Goal: Browse casually: Explore the website without a specific task or goal

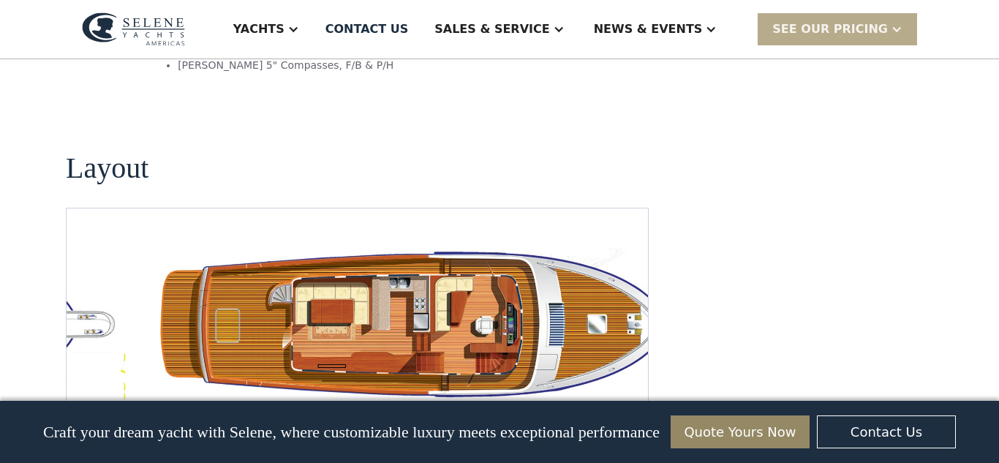
scroll to position [2581, 0]
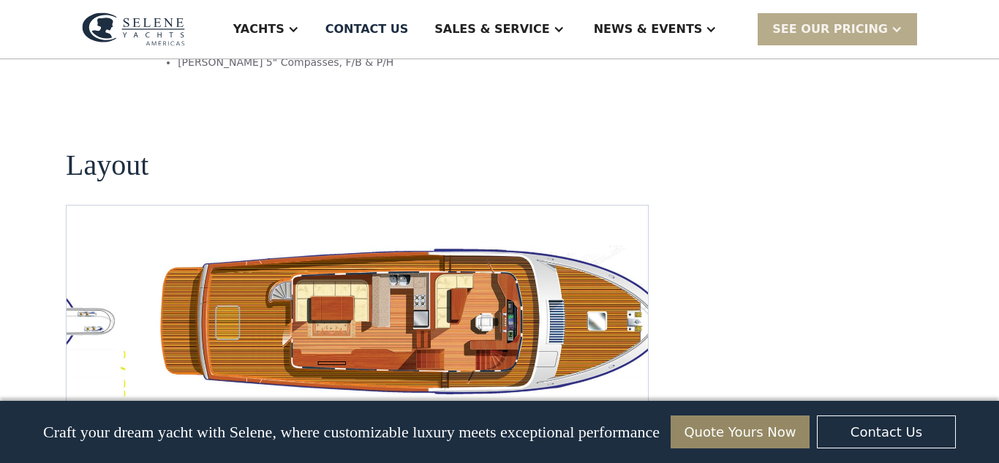
click at [630, 404] on img "Next slide" at bounding box center [624, 421] width 35 height 35
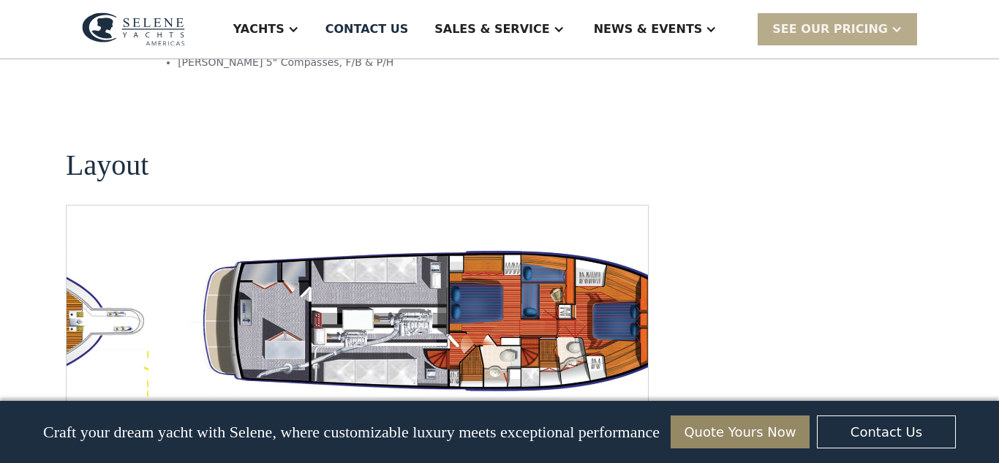
click at [486, 268] on img "open lightbox" at bounding box center [451, 322] width 558 height 162
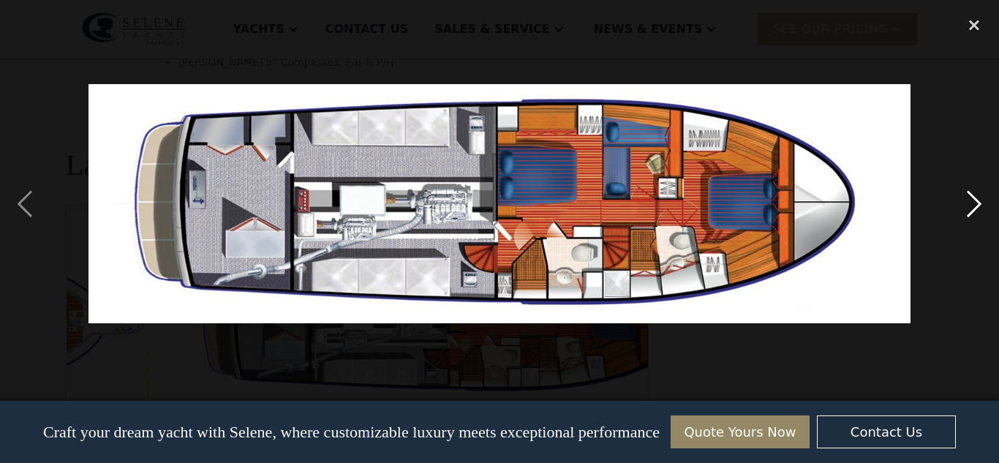
click at [978, 216] on div "next image" at bounding box center [974, 204] width 50 height 389
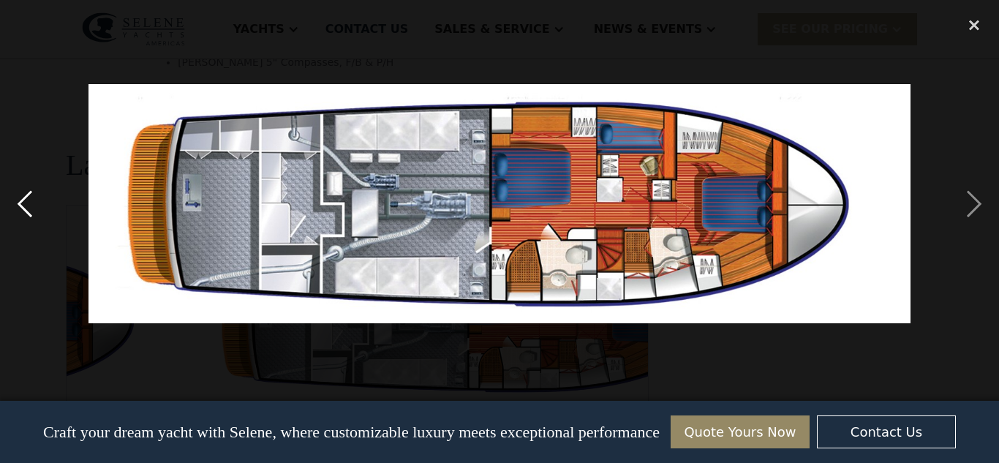
click at [33, 210] on div "previous image" at bounding box center [25, 204] width 50 height 389
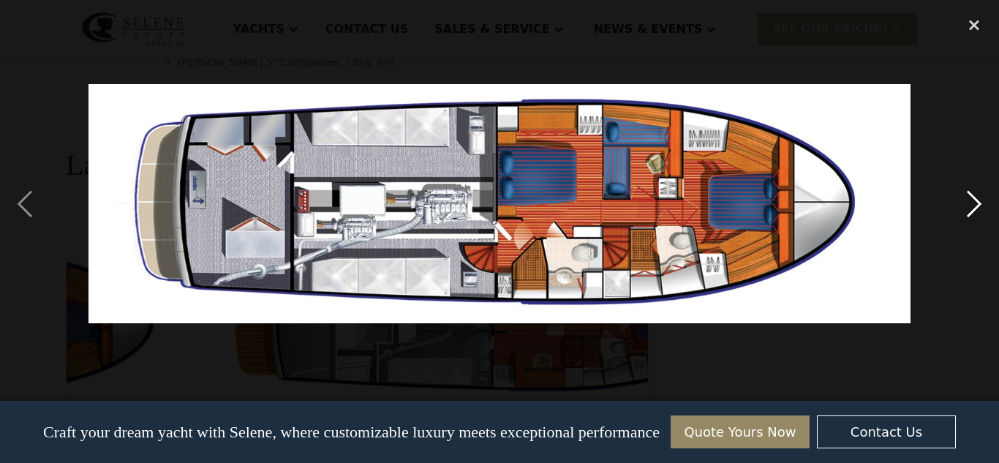
click at [963, 225] on div "next image" at bounding box center [974, 204] width 50 height 389
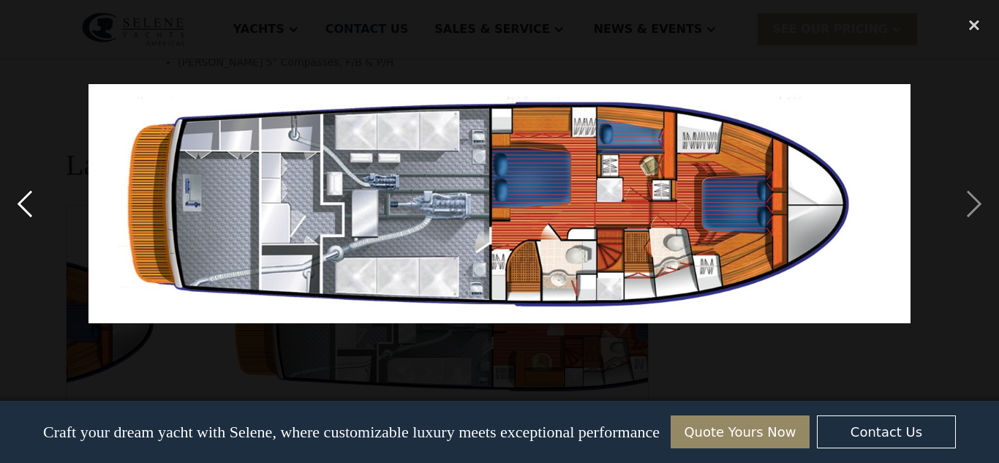
click at [42, 211] on div "previous image" at bounding box center [25, 204] width 50 height 389
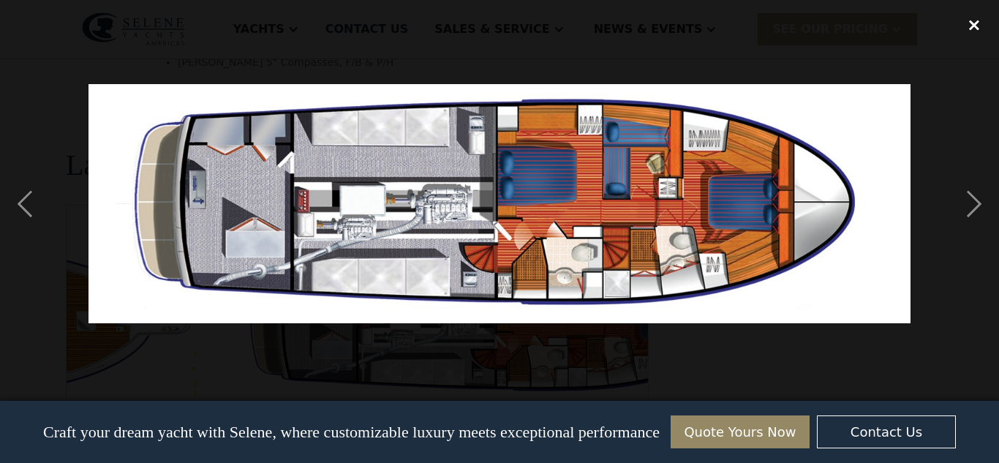
click at [976, 23] on div "close lightbox" at bounding box center [974, 26] width 50 height 32
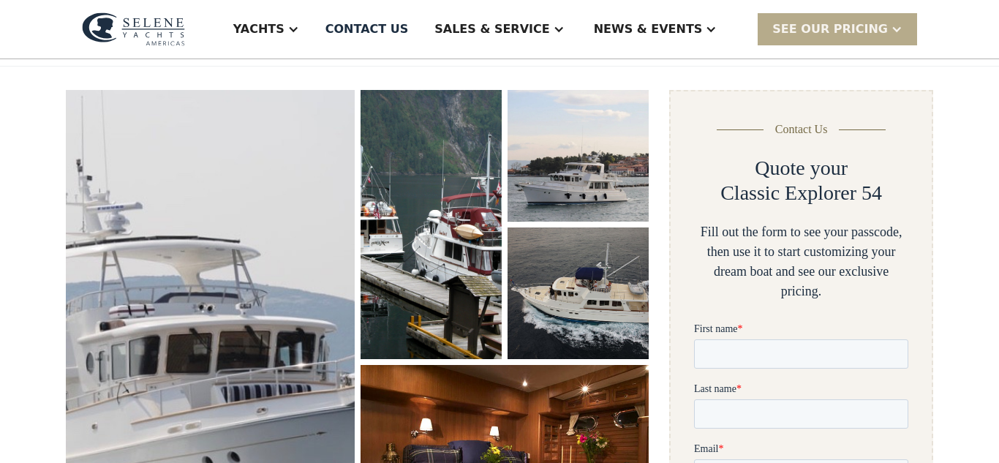
scroll to position [192, 0]
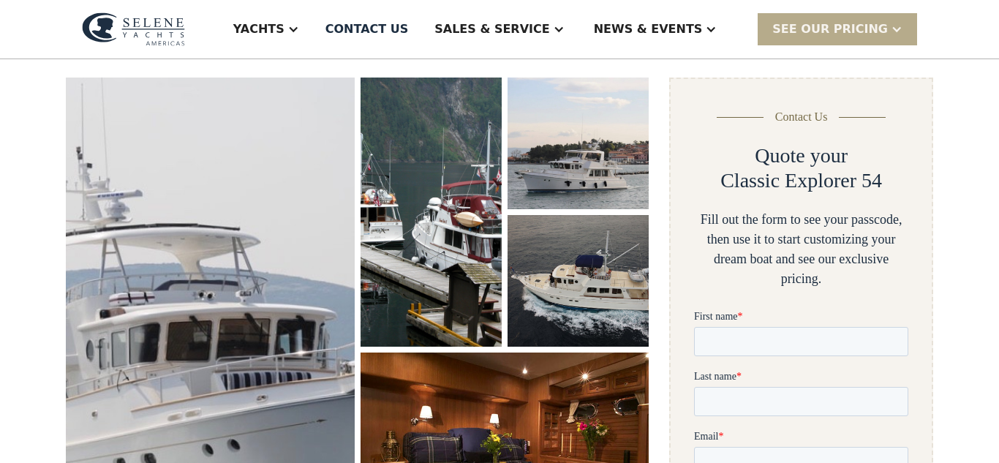
click at [598, 296] on img "open lightbox" at bounding box center [577, 281] width 141 height 132
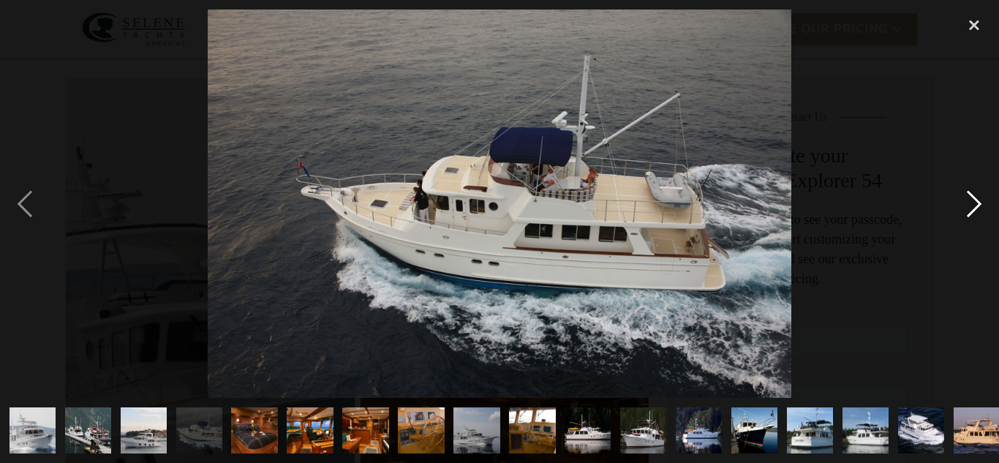
click at [969, 206] on div "next image" at bounding box center [974, 204] width 50 height 389
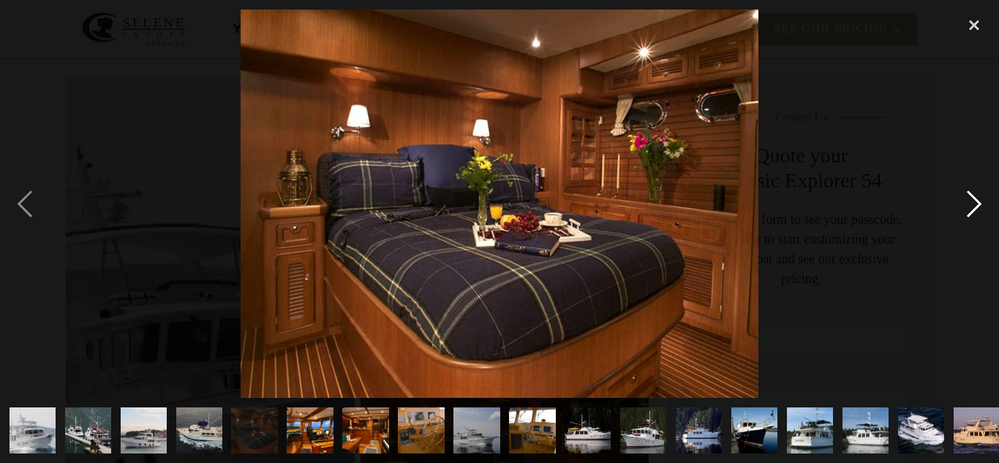
click at [977, 198] on div "next image" at bounding box center [974, 204] width 50 height 389
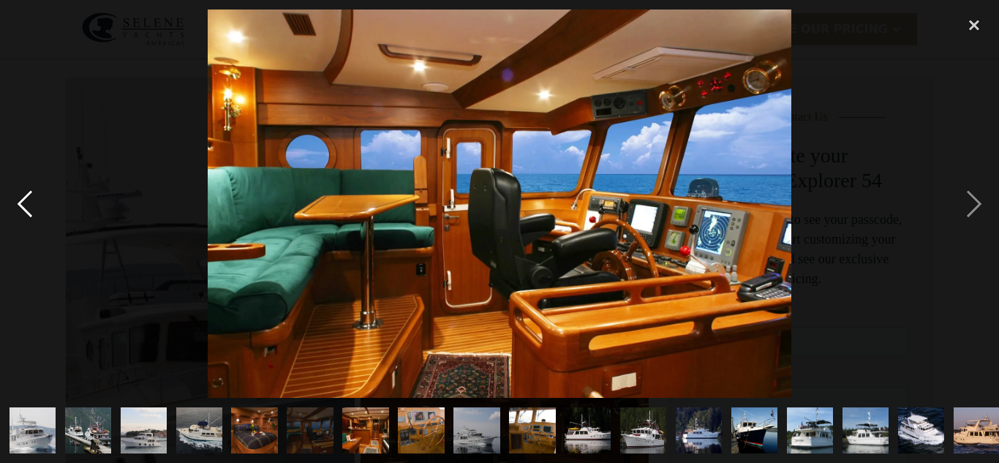
click at [39, 194] on div "previous image" at bounding box center [25, 204] width 50 height 389
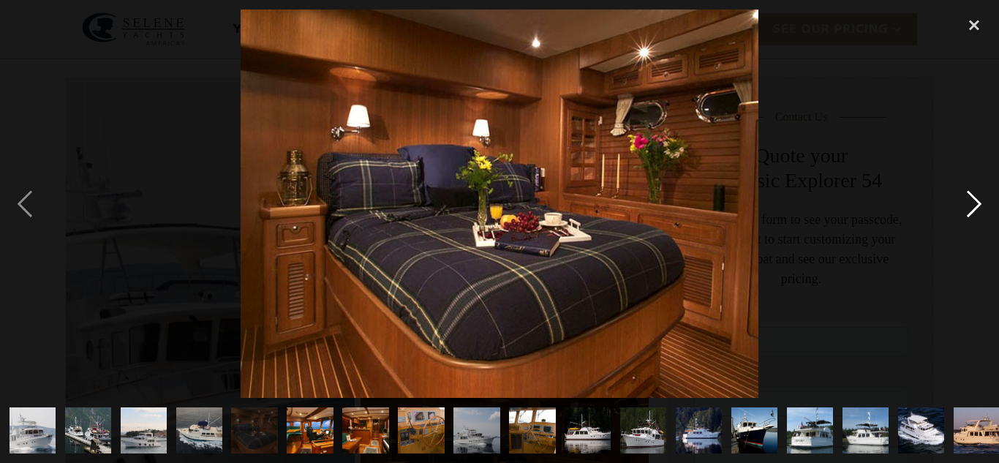
click at [972, 206] on div "next image" at bounding box center [974, 204] width 50 height 389
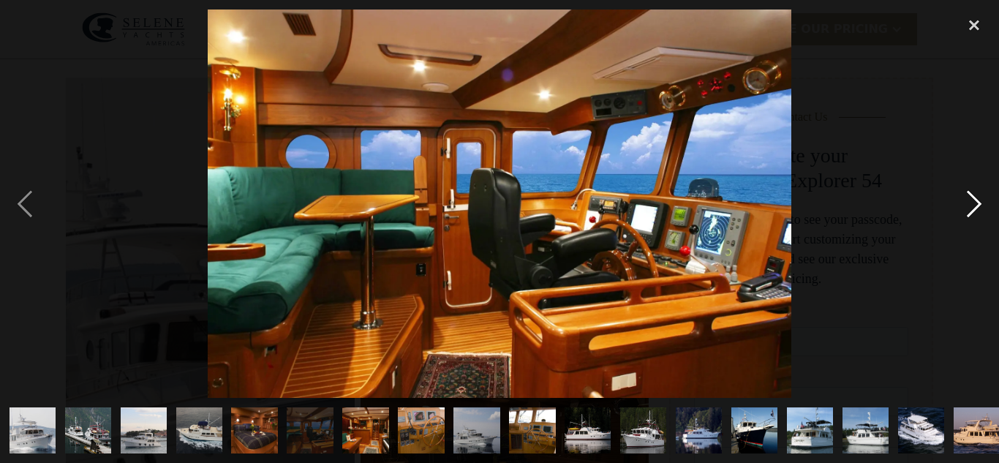
click at [972, 216] on div "next image" at bounding box center [974, 204] width 50 height 389
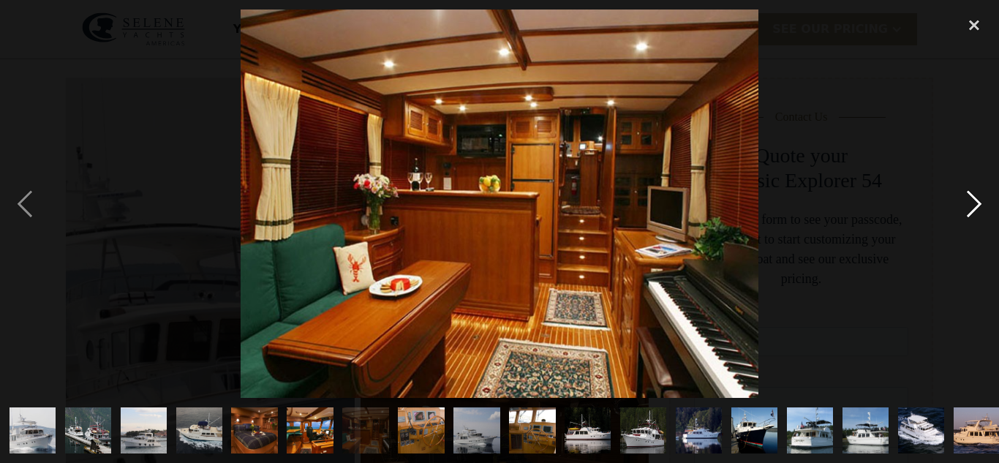
click at [971, 205] on div "next image" at bounding box center [974, 204] width 50 height 389
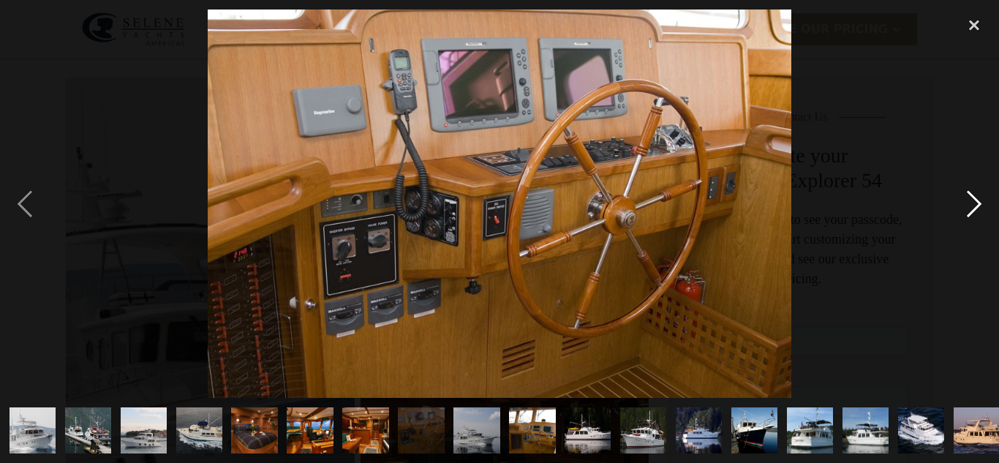
click at [972, 206] on div "next image" at bounding box center [974, 204] width 50 height 389
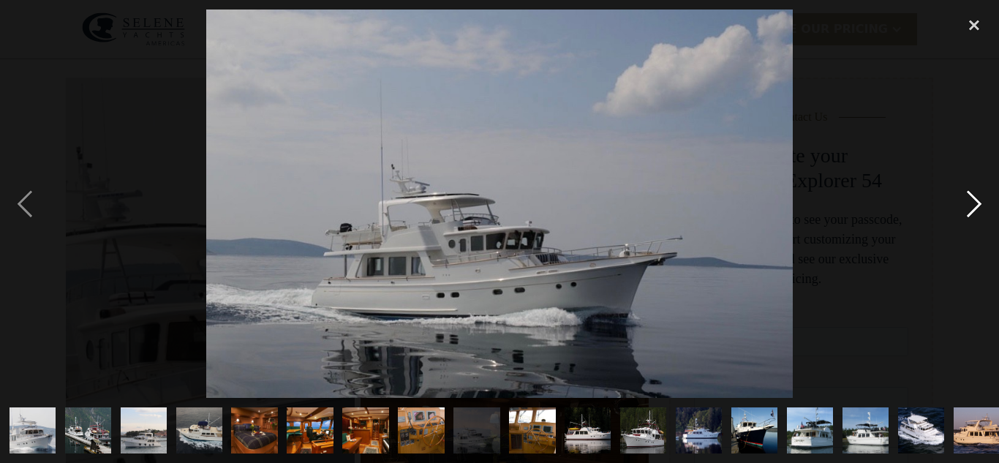
click at [959, 209] on div "next image" at bounding box center [974, 204] width 50 height 389
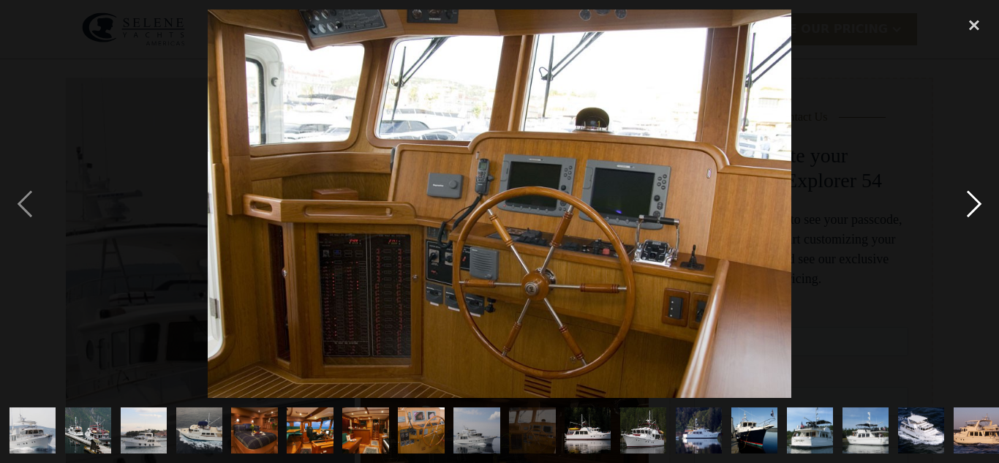
click at [972, 207] on div "next image" at bounding box center [974, 204] width 50 height 389
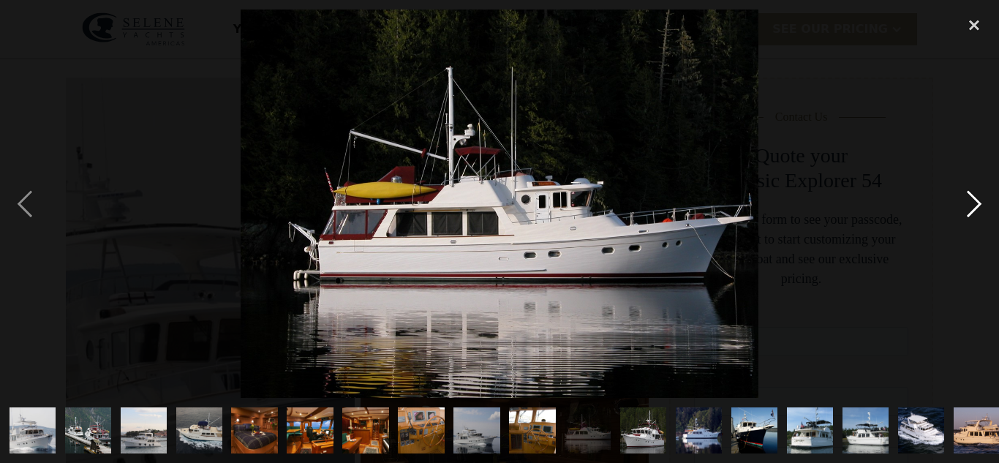
click at [968, 202] on div "next image" at bounding box center [974, 204] width 50 height 389
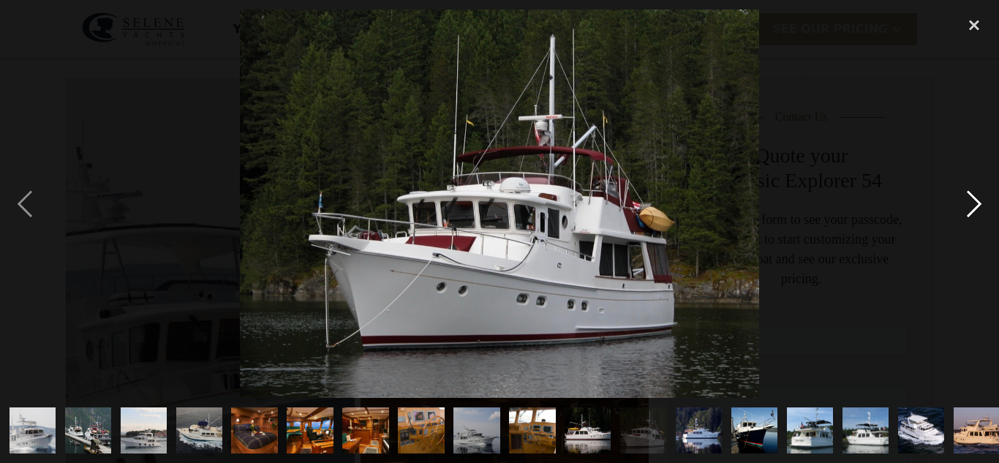
click at [973, 205] on div "next image" at bounding box center [974, 204] width 50 height 389
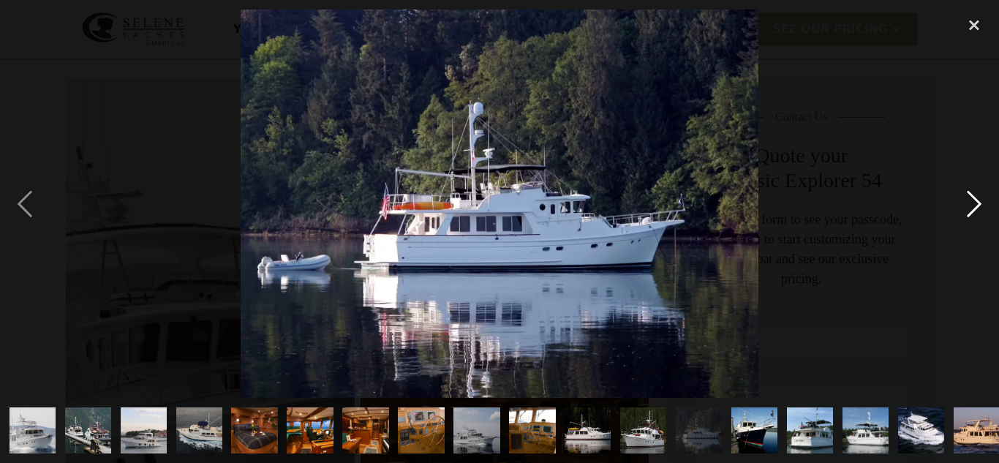
click at [974, 207] on div "next image" at bounding box center [974, 204] width 50 height 389
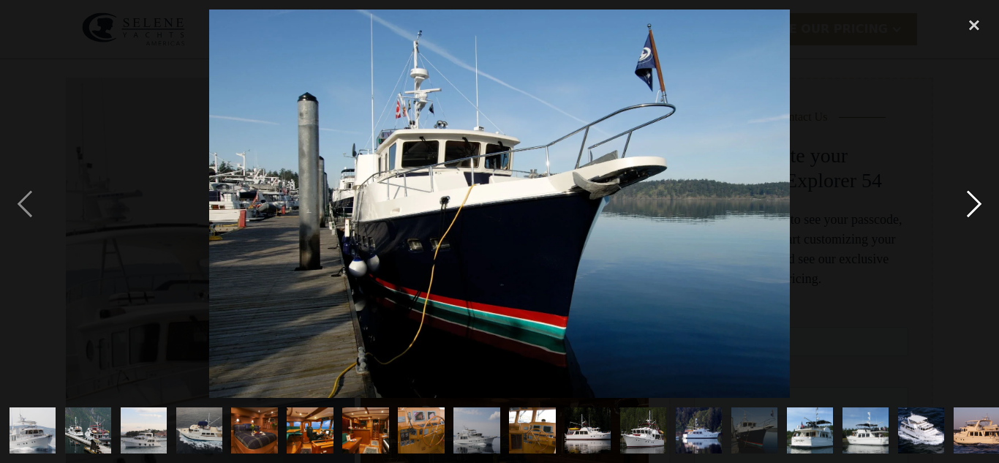
click at [974, 213] on div "next image" at bounding box center [974, 204] width 50 height 389
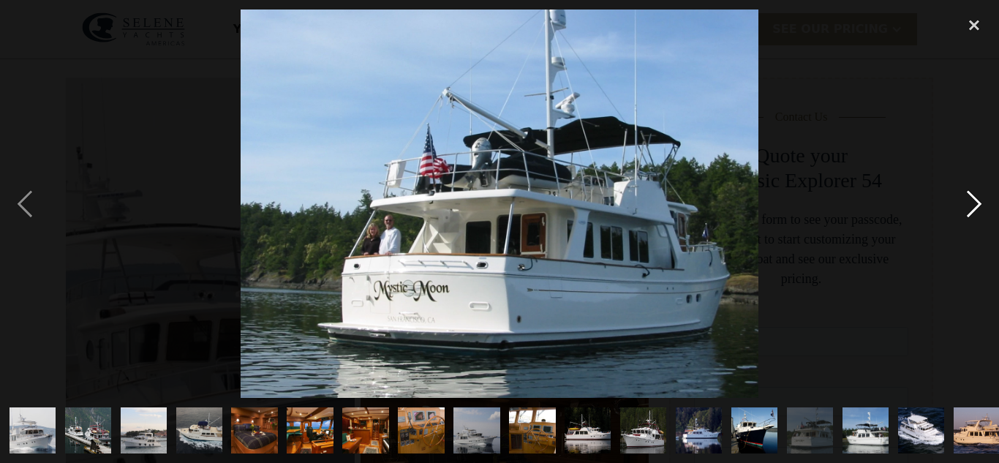
click at [974, 211] on div "next image" at bounding box center [974, 204] width 50 height 389
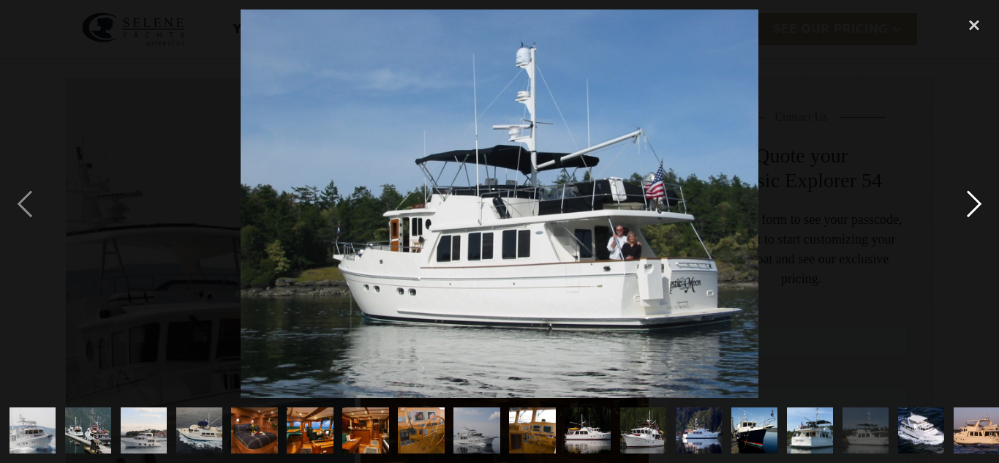
click at [972, 210] on div "next image" at bounding box center [974, 204] width 50 height 389
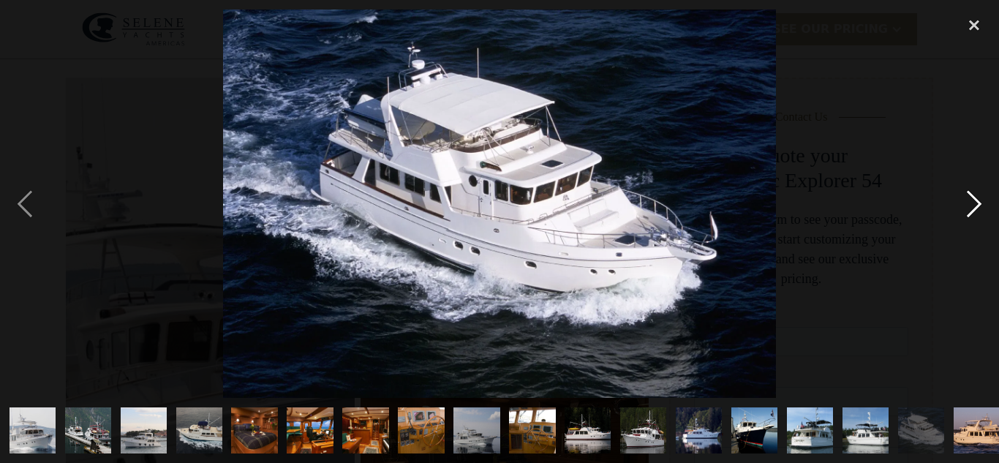
click at [972, 207] on div "next image" at bounding box center [974, 204] width 50 height 389
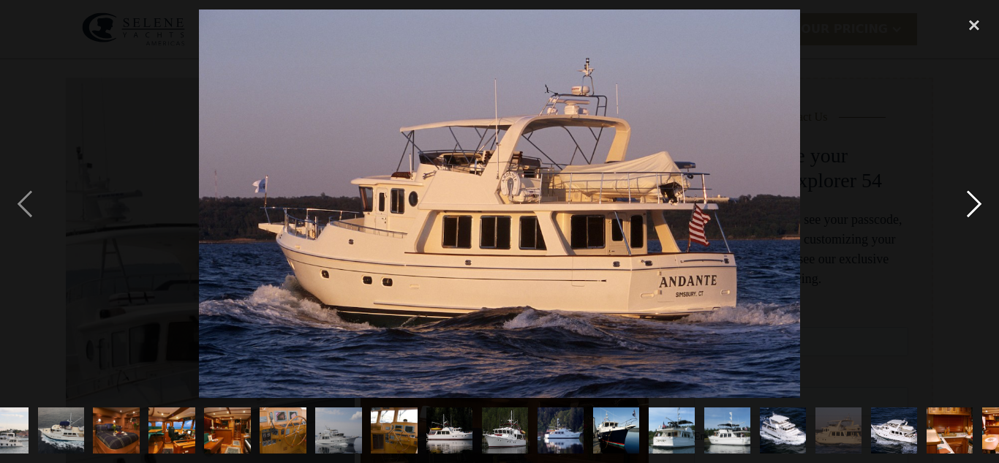
scroll to position [0, 177]
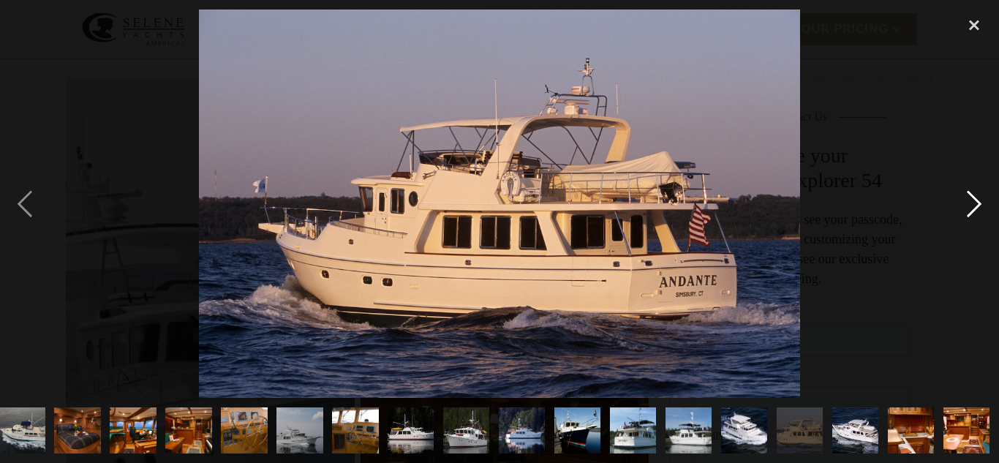
click at [969, 210] on div "next image" at bounding box center [974, 204] width 50 height 389
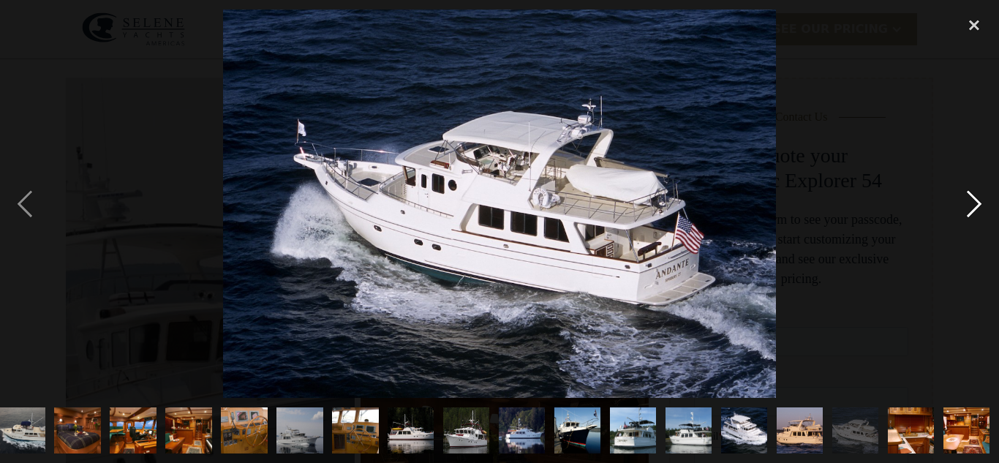
click at [968, 211] on div "next image" at bounding box center [974, 204] width 50 height 389
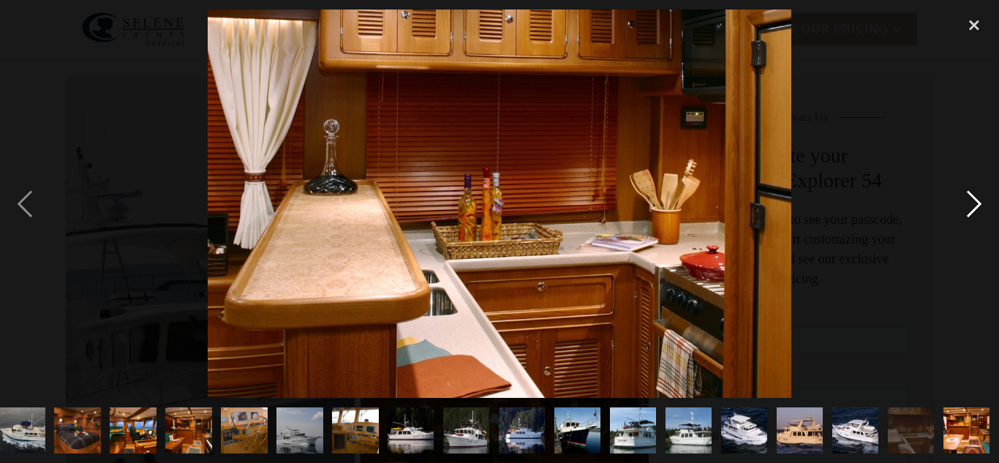
click at [975, 202] on div "next image" at bounding box center [974, 204] width 50 height 389
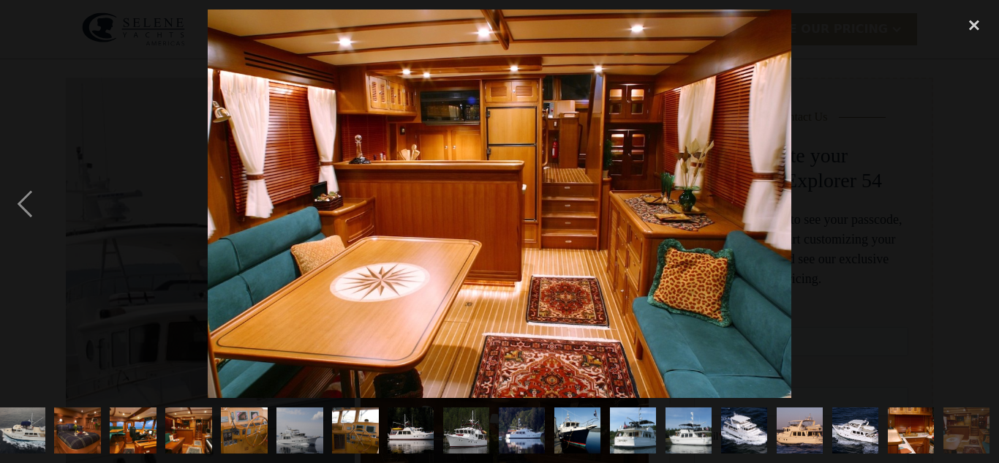
click at [972, 444] on img "show item 21 of 21" at bounding box center [965, 430] width 69 height 46
click at [966, 434] on img "show item 21 of 21" at bounding box center [965, 430] width 69 height 46
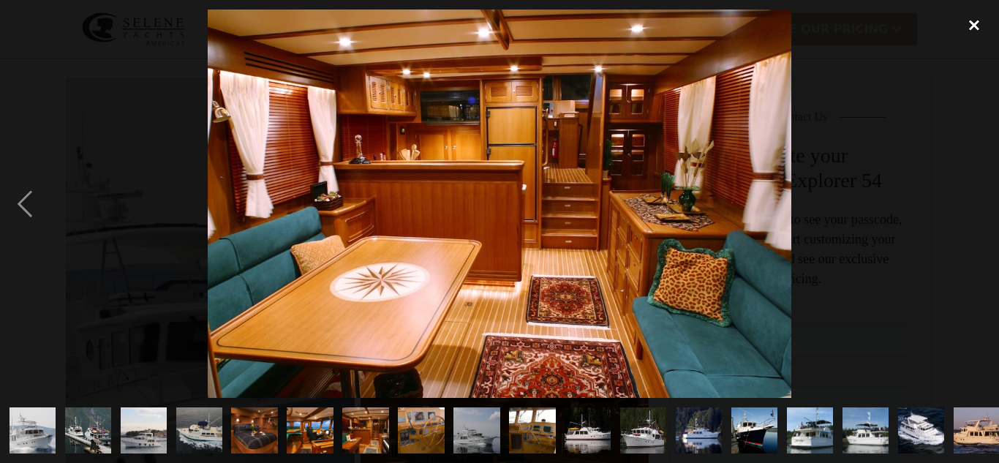
click at [984, 21] on div "close lightbox" at bounding box center [974, 26] width 50 height 32
